Goal: Use online tool/utility: Utilize a website feature to perform a specific function

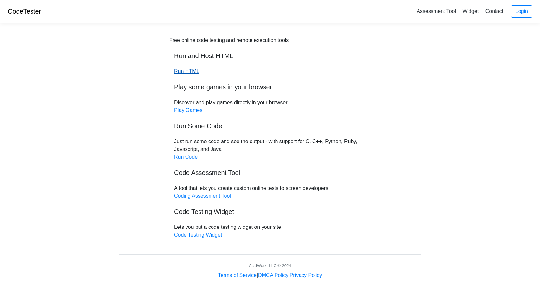
click at [189, 69] on link "Run HTML" at bounding box center [186, 72] width 25 height 6
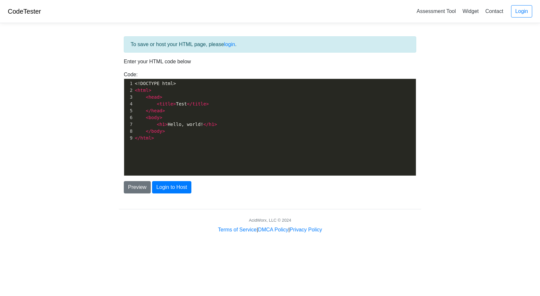
click at [221, 96] on pre "< head >" at bounding box center [277, 97] width 287 height 7
type textarea "<!DOCTYPE html> <html> <head> <title>Test</title> </head> <body> <h1>Hello, wor…"
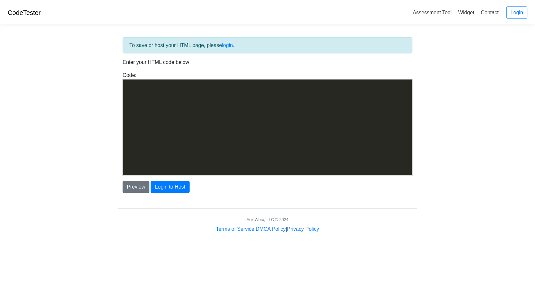
scroll to position [1217, 0]
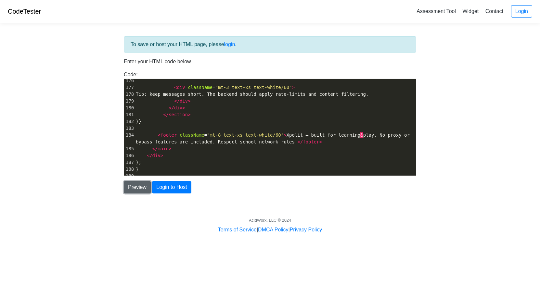
click at [133, 185] on button "Preview" at bounding box center [137, 187] width 27 height 12
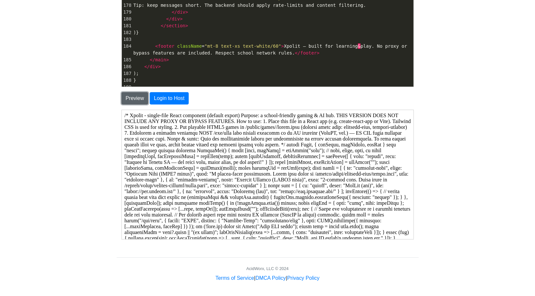
scroll to position [88, 0]
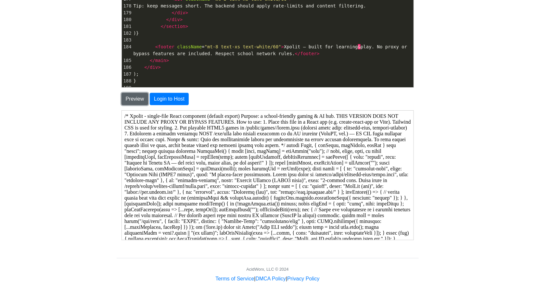
click at [129, 98] on button "Preview" at bounding box center [135, 99] width 27 height 12
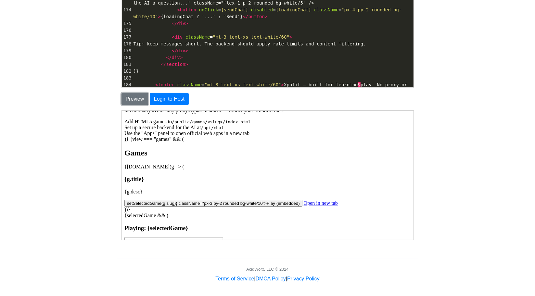
scroll to position [221, 0]
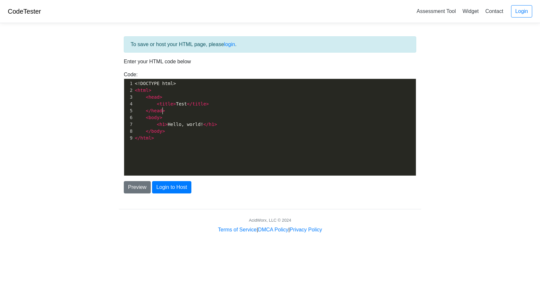
click at [213, 112] on pre "</ head >" at bounding box center [277, 111] width 287 height 7
type textarea "<!DOCTYPE html> <html> <head> <title>Test</title> </head> <body> <h1>Hello, wor…"
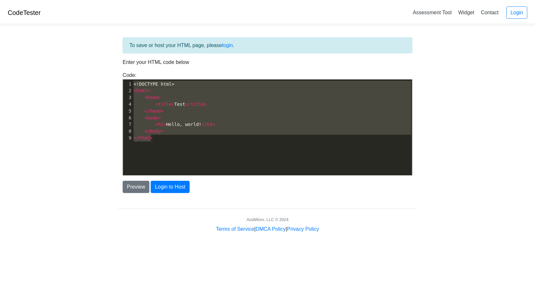
scroll to position [1095, 0]
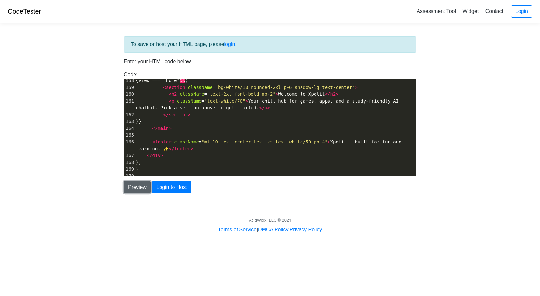
click at [133, 186] on button "Preview" at bounding box center [137, 187] width 27 height 12
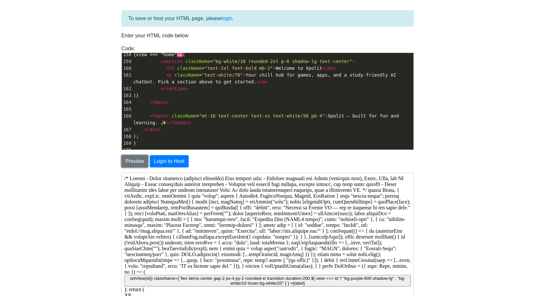
scroll to position [0, 0]
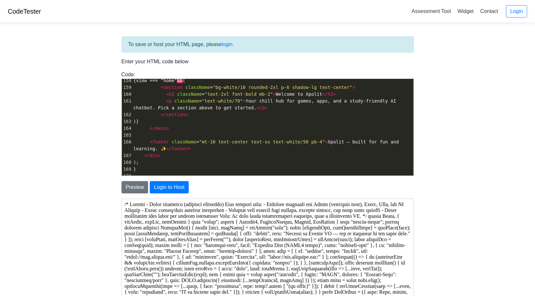
click at [28, 20] on div "CodeTester Assessment Tool Widget Contact Login" at bounding box center [267, 11] width 535 height 23
click at [23, 13] on link "CodeTester" at bounding box center [24, 11] width 33 height 7
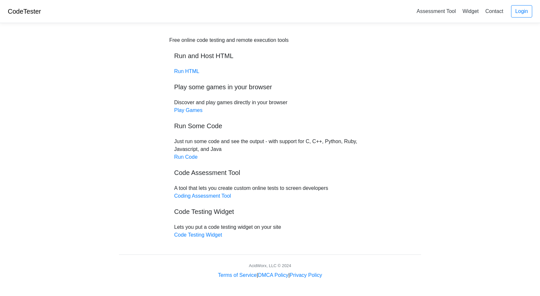
click at [192, 163] on div "Free online code testing and remote execution tools Run and Host HTML Run HTML …" at bounding box center [269, 137] width 201 height 203
click at [187, 155] on link "Run Code" at bounding box center [185, 157] width 23 height 6
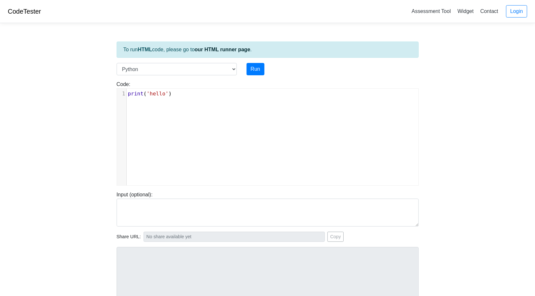
click at [206, 132] on div "xxxxxxxxxx 1 print ( 'hello' )" at bounding box center [272, 142] width 311 height 107
click at [194, 116] on div "xxxxxxxxxx 1 print ( 'hello' )" at bounding box center [272, 142] width 311 height 107
type textarea "print('hello')"
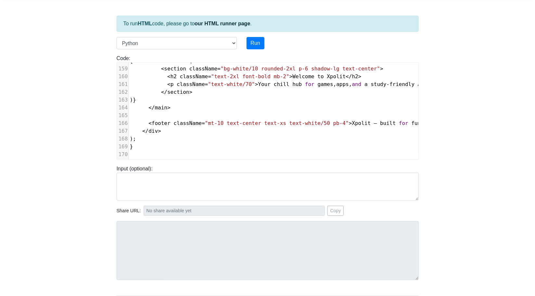
scroll to position [23, 0]
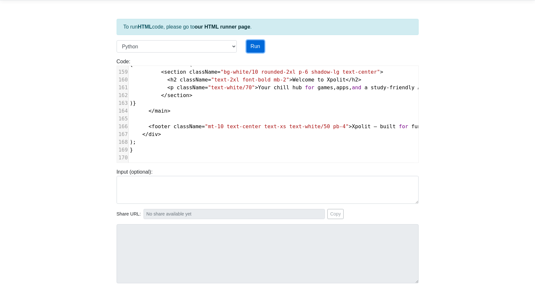
click at [253, 44] on button "Run" at bounding box center [256, 46] width 18 height 12
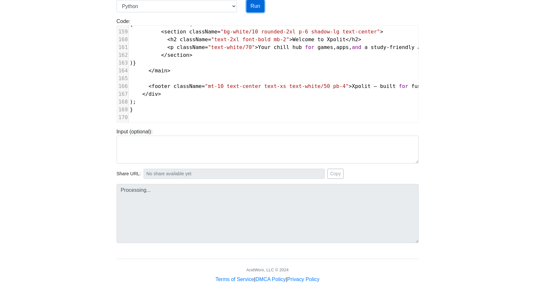
scroll to position [65, 0]
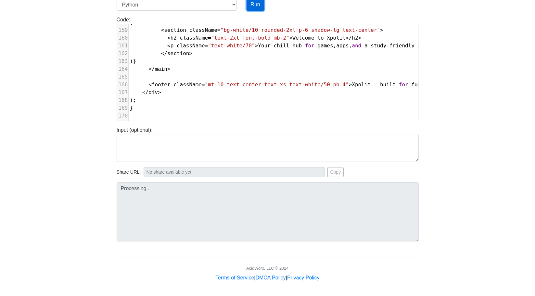
type input "[URL][DOMAIN_NAME]"
type textarea "Submission status: Runtime Error (NZEC) Stderr: File "script.py", line 1 /* ^ S…"
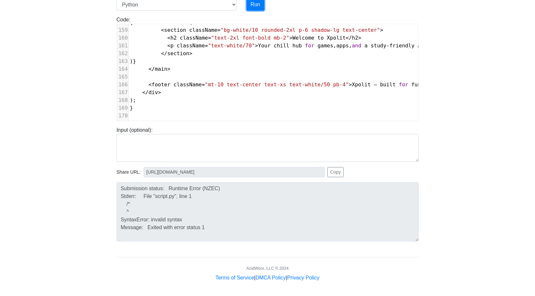
scroll to position [6, 0]
